Goal: Communication & Community: Answer question/provide support

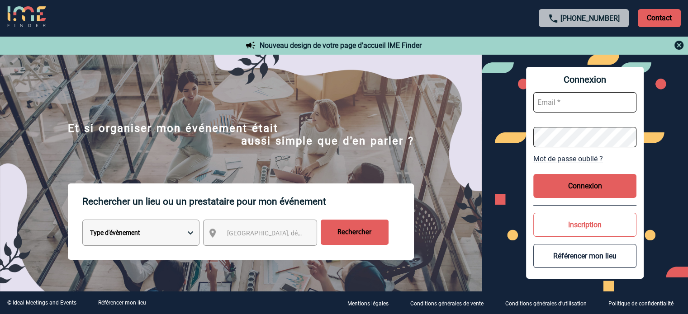
type input "broland@ime-groupe.com"
click at [579, 191] on button "Connexion" at bounding box center [584, 186] width 103 height 24
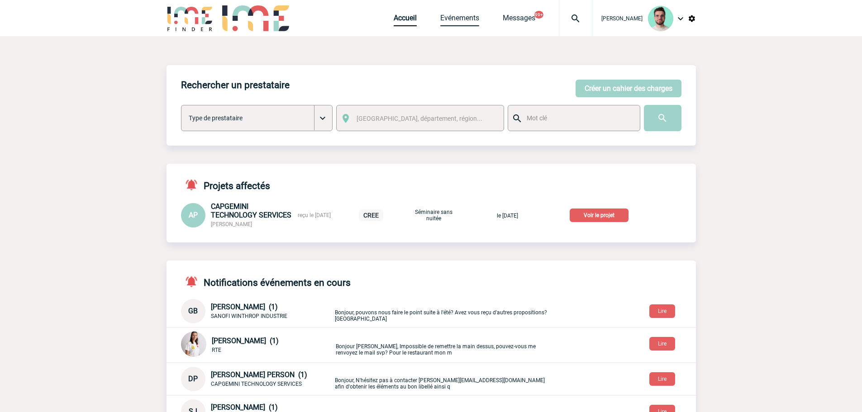
click at [445, 19] on link "Evénements" at bounding box center [459, 20] width 39 height 13
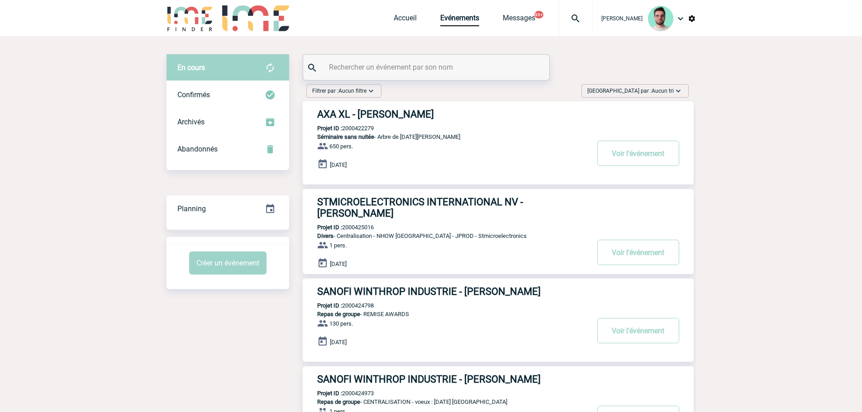
click at [375, 67] on input "text" at bounding box center [427, 67] width 201 height 13
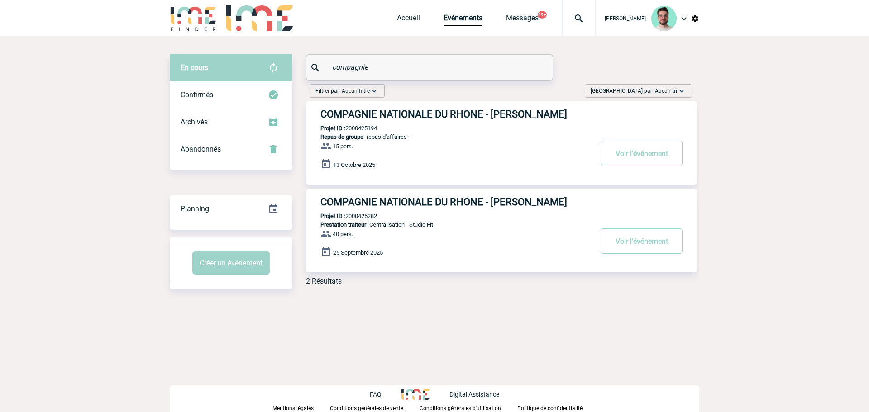
click at [367, 216] on p "Projet ID : 2000425282" at bounding box center [341, 216] width 71 height 7
copy p "2000425282"
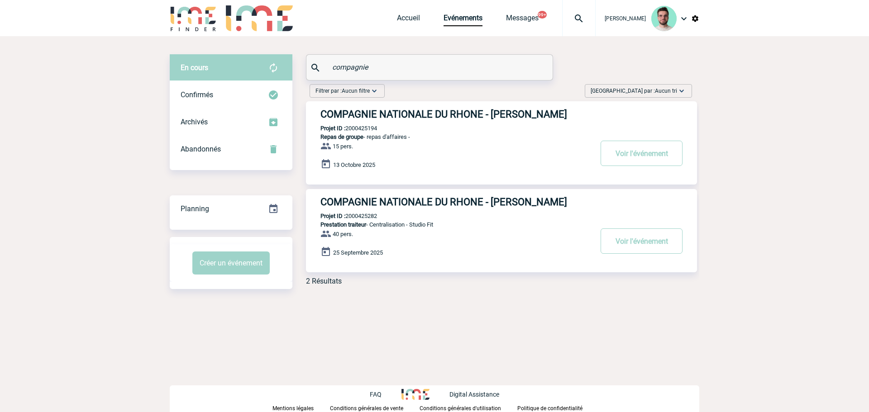
click at [328, 64] on div "compagnie" at bounding box center [429, 67] width 246 height 25
click at [341, 62] on input "compagnie" at bounding box center [430, 67] width 201 height 13
paste input "2000425264"
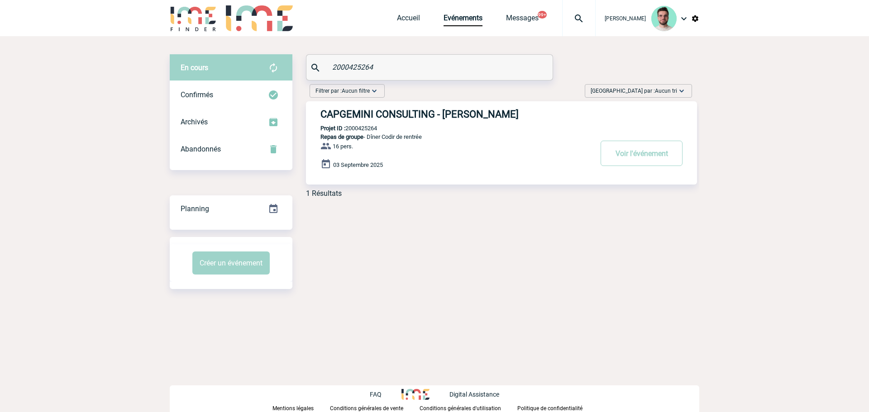
type input "2000425264"
click at [376, 114] on h3 "CAPGEMINI CONSULTING - Ketty DANICAN" at bounding box center [455, 114] width 271 height 11
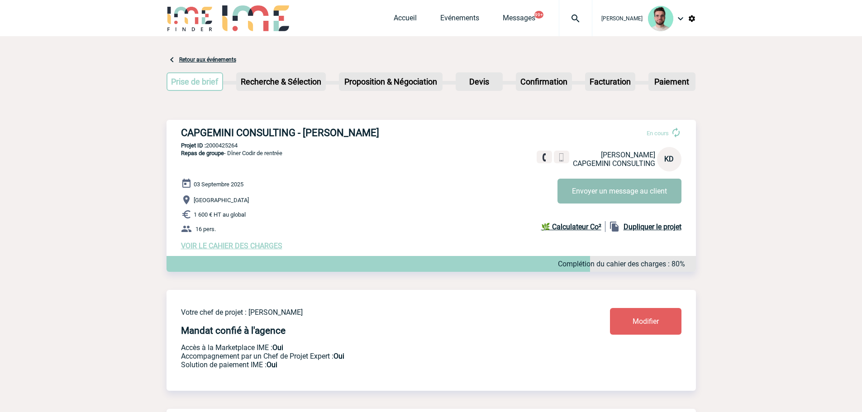
click at [621, 185] on button "Envoyer un message au client" at bounding box center [619, 191] width 124 height 25
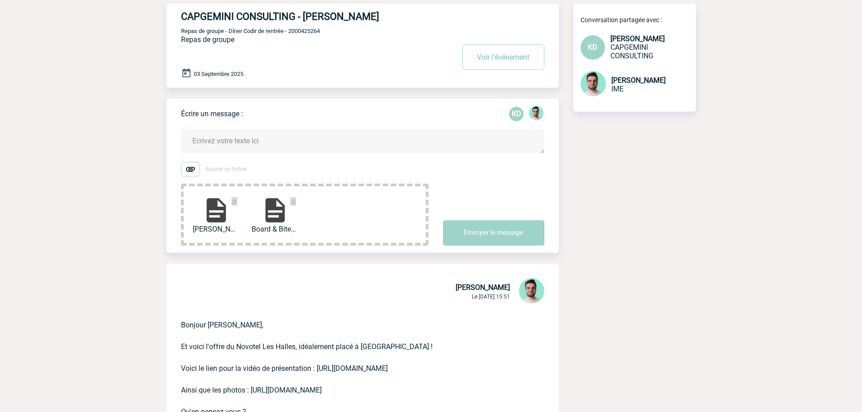
scroll to position [45, 0]
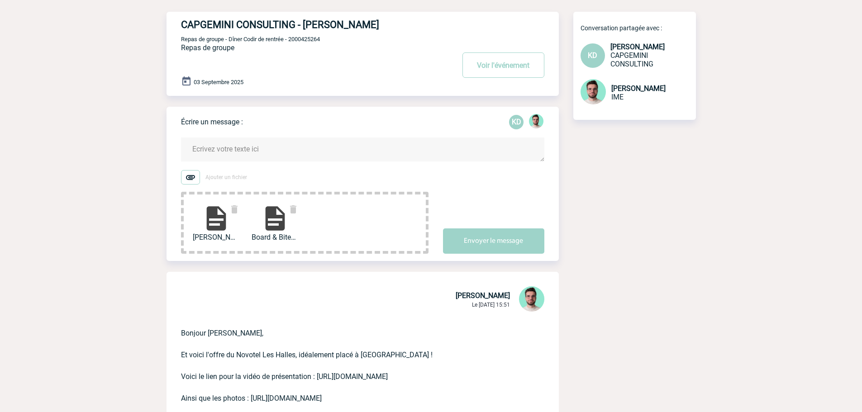
click at [202, 142] on textarea at bounding box center [362, 150] width 363 height 24
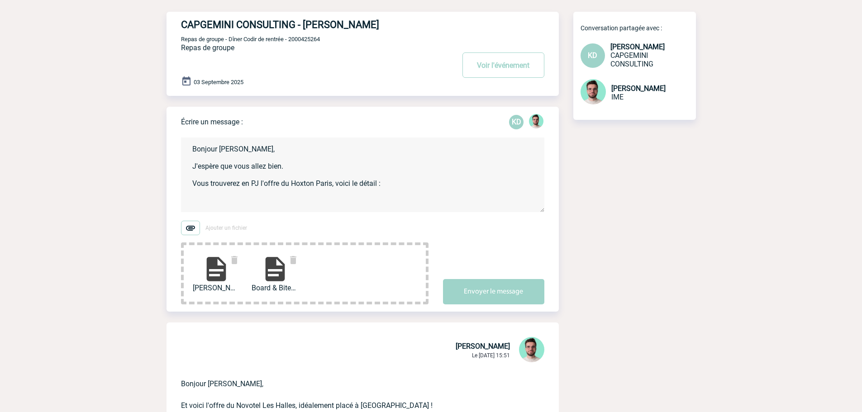
paste textarea "Offre classique à 120€ TTC (103,26€ HT) par personne, incluant : o Privatisatio…"
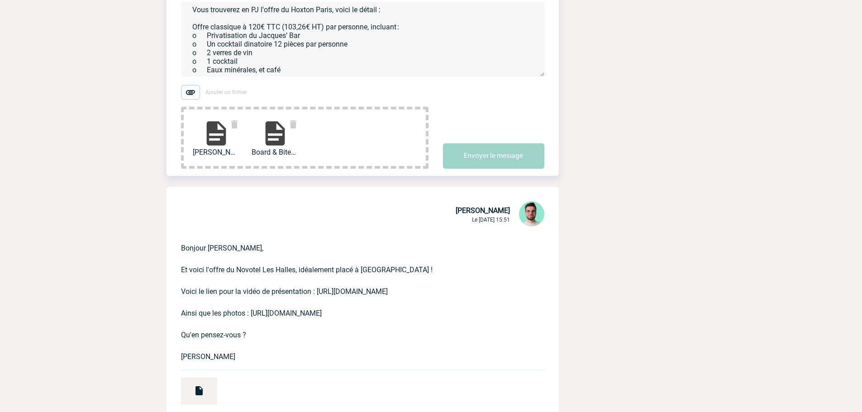
scroll to position [47, 0]
click at [344, 72] on textarea "Bonjour Ketty, J'espère que vous allez bien. Vous trouverez en PJ l'offre du Ho…" at bounding box center [362, 39] width 363 height 75
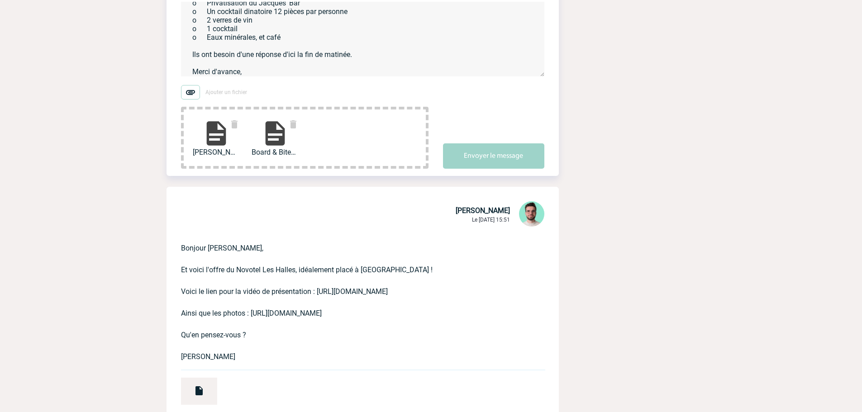
scroll to position [79, 0]
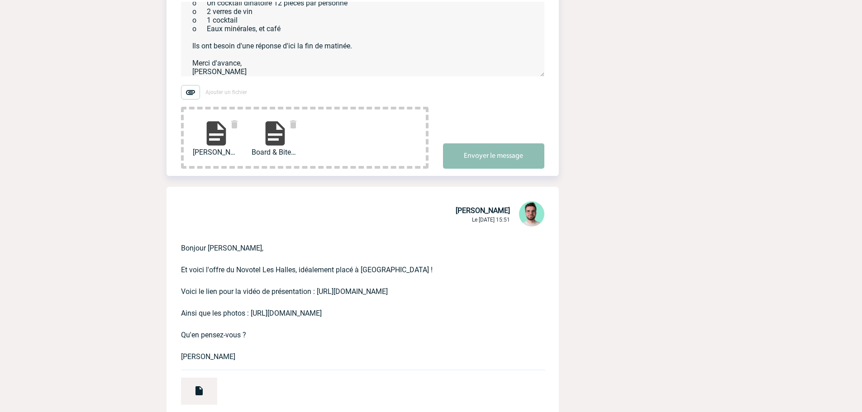
type textarea "Bonjour Ketty, J'espère que vous allez bien. Vous trouverez en PJ l'offre du Ho…"
click at [470, 157] on button "Envoyer le message" at bounding box center [493, 155] width 101 height 25
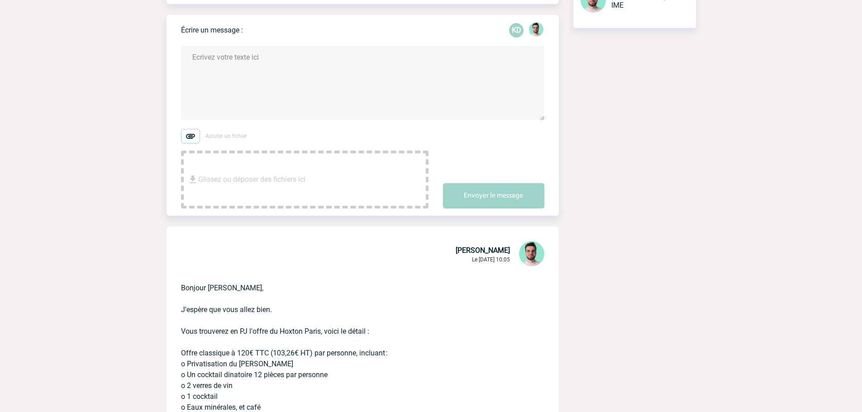
scroll to position [0, 0]
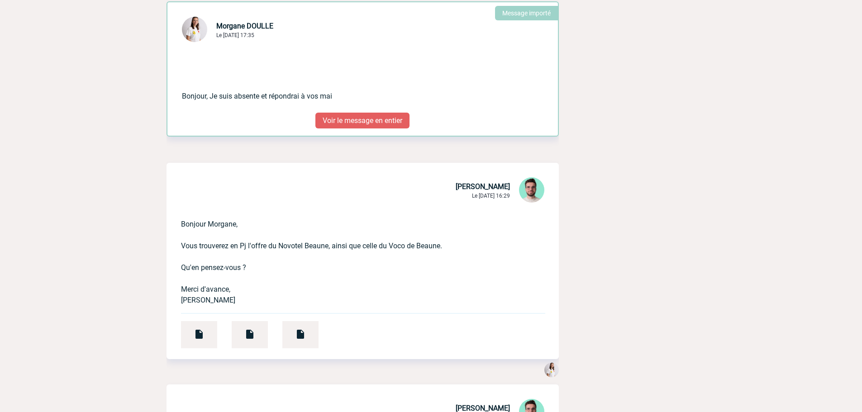
scroll to position [1131, 0]
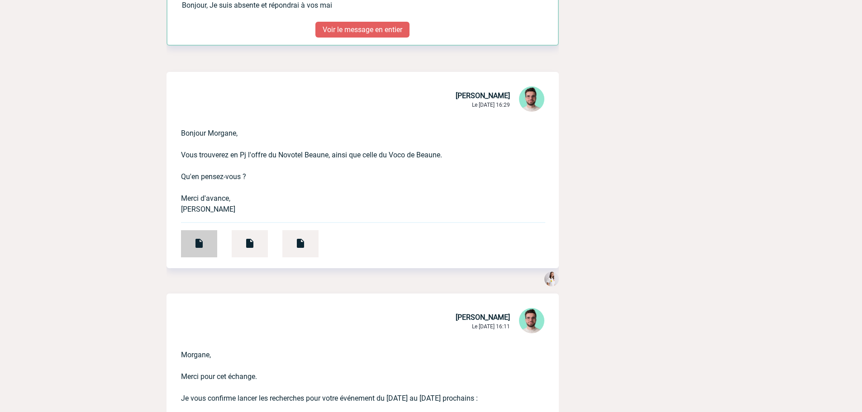
click at [196, 247] on img at bounding box center [199, 243] width 11 height 11
click at [259, 239] on div at bounding box center [250, 243] width 36 height 27
click at [319, 248] on div "Bonjour Morgane, Vous trouverez en Pj l'offre du Novotel Beaune, ainsi que cell…" at bounding box center [362, 191] width 392 height 155
click at [305, 249] on img at bounding box center [300, 243] width 11 height 11
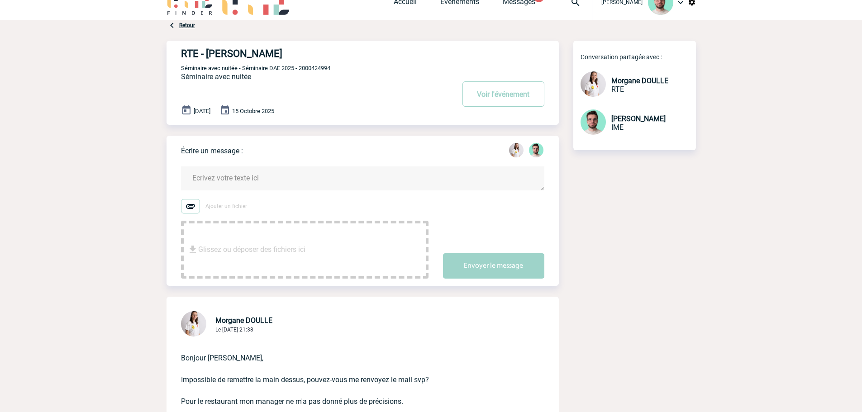
scroll to position [0, 0]
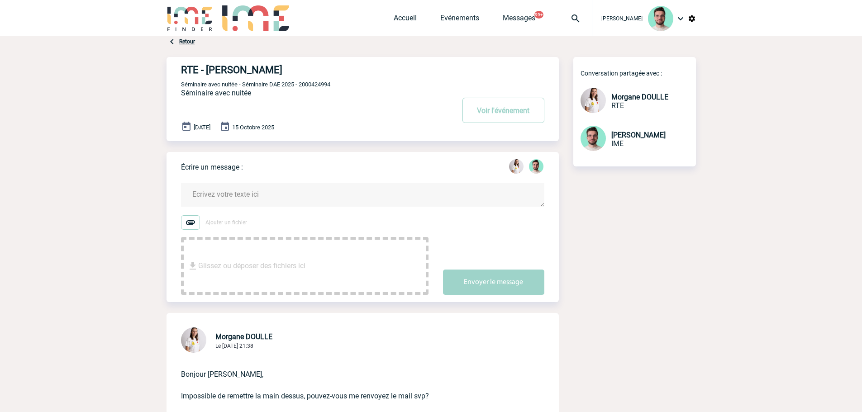
click at [289, 189] on textarea at bounding box center [362, 195] width 363 height 24
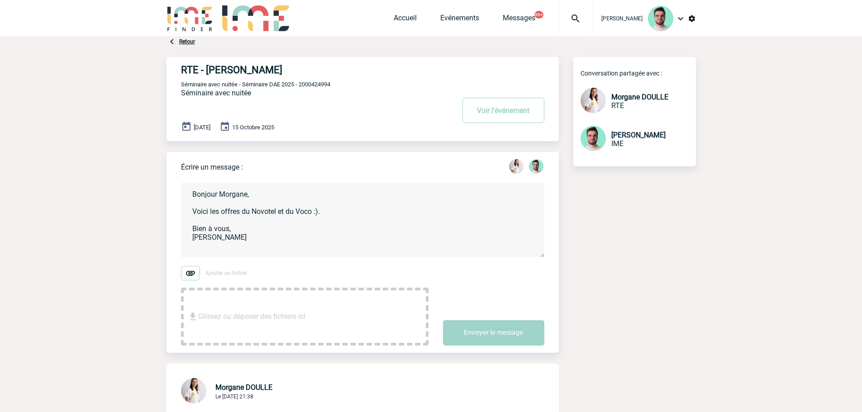
type textarea "Bonjour Morgane, Voici les offres du Novotel et du Voco :). Bien à vous, Benjam…"
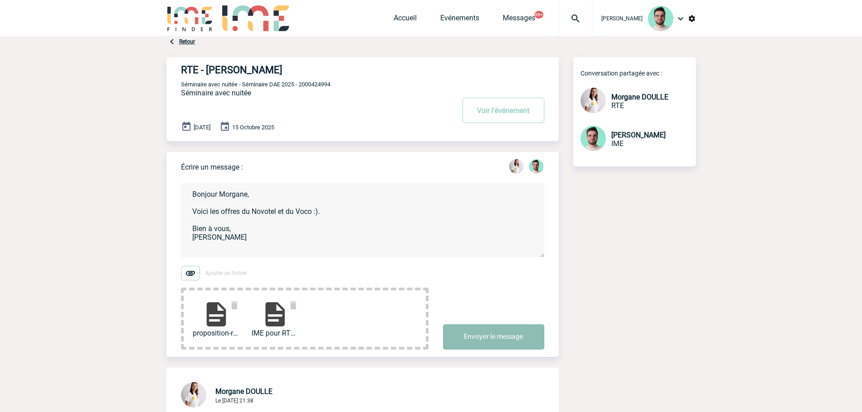
click at [529, 344] on button "Envoyer le message" at bounding box center [493, 336] width 101 height 25
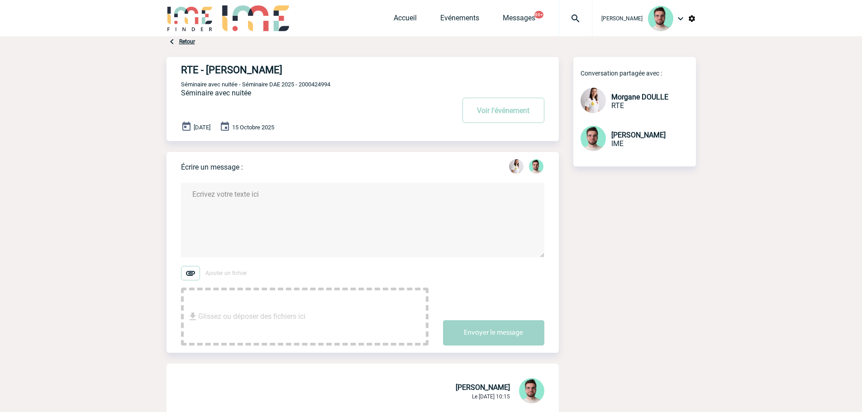
click at [571, 16] on img at bounding box center [575, 18] width 33 height 11
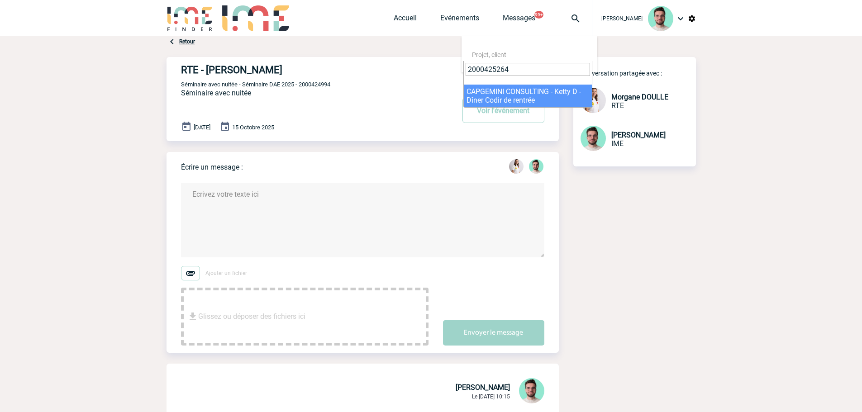
type input "2000425264"
select select "24765"
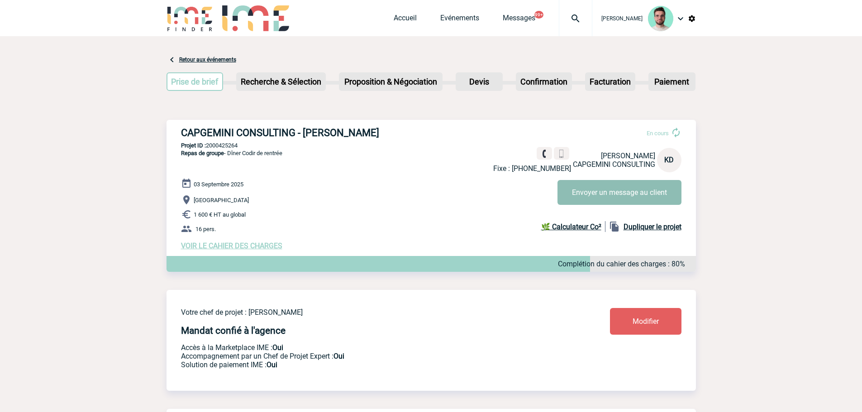
click at [591, 193] on button "Envoyer un message au client" at bounding box center [619, 192] width 124 height 25
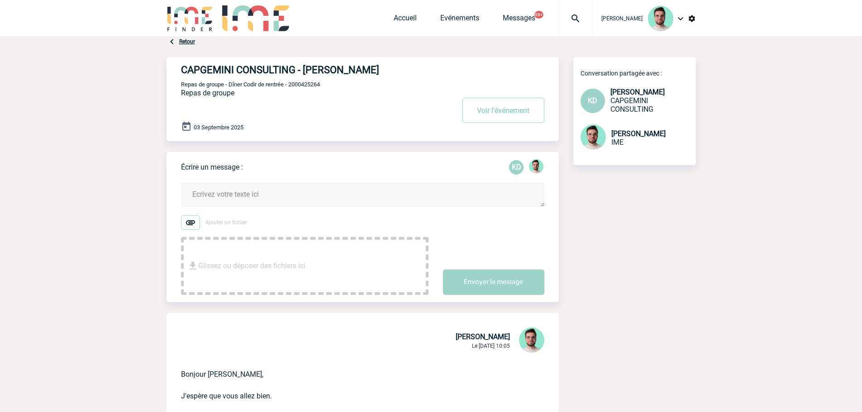
click at [318, 199] on textarea at bounding box center [362, 195] width 363 height 24
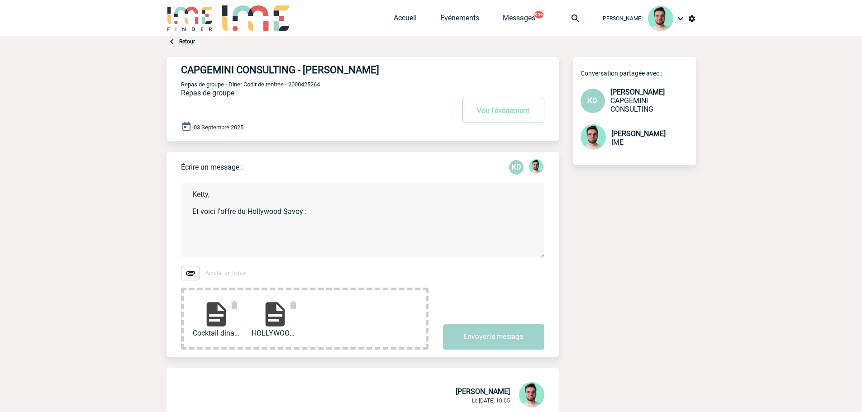
click at [335, 212] on textarea "Ketty, Et voici l'offre du Hollywood Savoy :" at bounding box center [362, 220] width 363 height 75
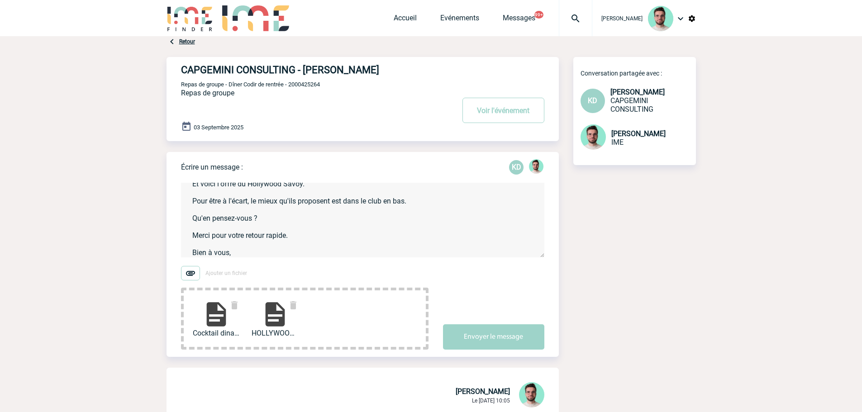
scroll to position [36, 0]
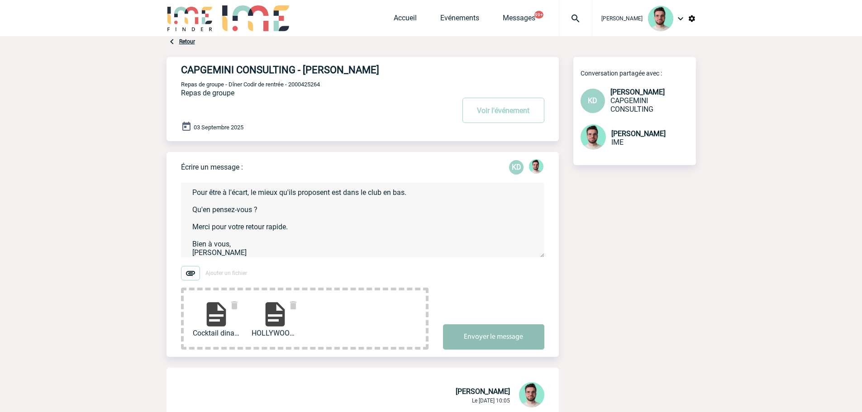
type textarea "Ketty, Et voici l'offre du Hollywood Savoy. Pour être à l'écart, le mieux qu'il…"
click at [511, 345] on button "Envoyer le message" at bounding box center [493, 336] width 101 height 25
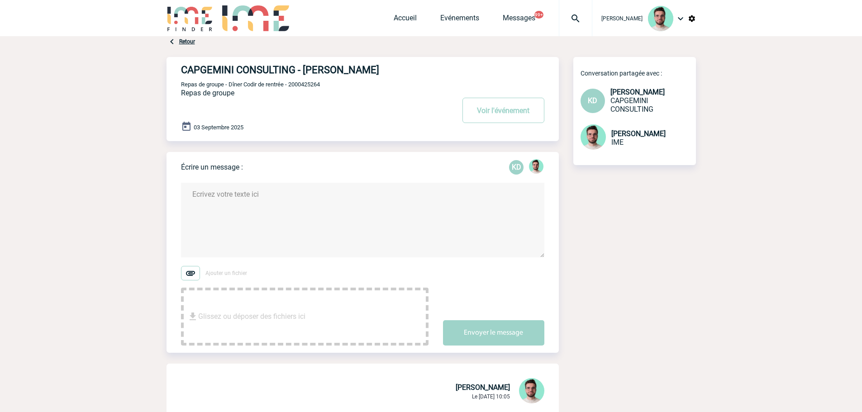
scroll to position [0, 0]
click at [309, 83] on span "Repas de groupe - Dîner Codir de rentrée - 2000425264" at bounding box center [250, 84] width 139 height 7
copy span "2000425264"
click at [560, 29] on div at bounding box center [575, 18] width 33 height 36
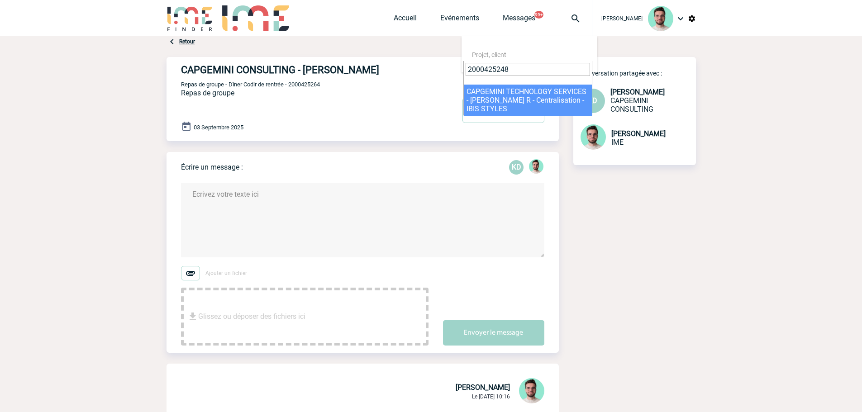
type input "2000425248"
select select "24749"
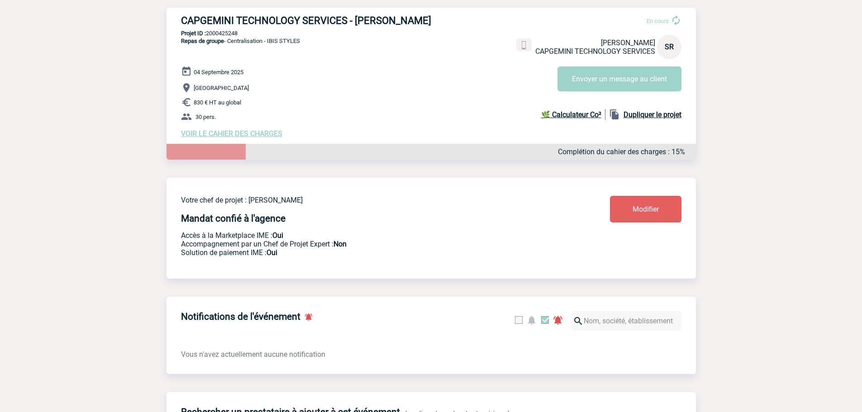
scroll to position [45, 0]
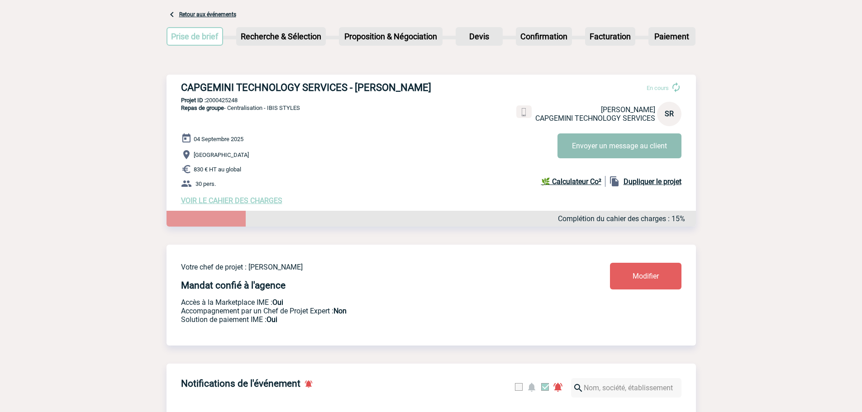
click at [628, 147] on button "Envoyer un message au client" at bounding box center [619, 145] width 124 height 25
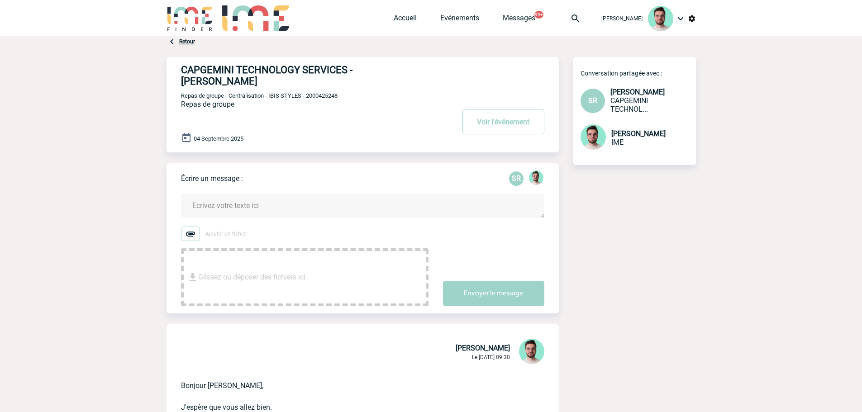
click at [577, 22] on img at bounding box center [575, 18] width 33 height 11
type input "2000425231"
select select "24732"
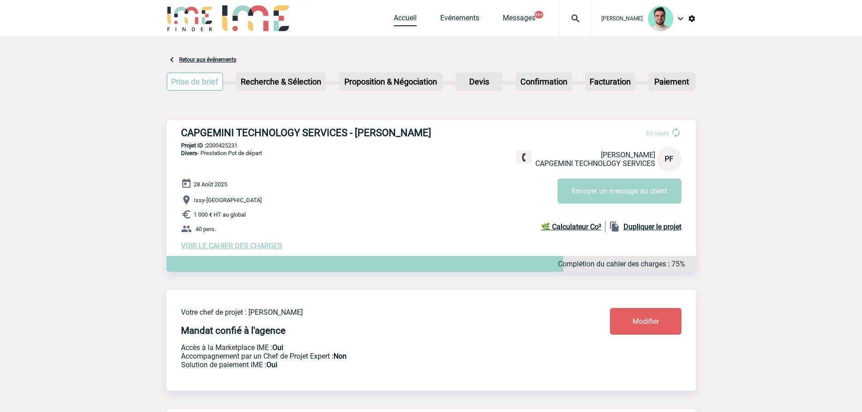
click at [396, 25] on link "Accueil" at bounding box center [405, 20] width 23 height 13
